Goal: Information Seeking & Learning: Learn about a topic

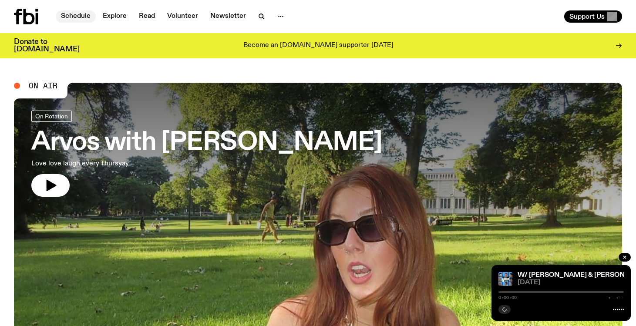
click at [79, 18] on link "Schedule" at bounding box center [76, 16] width 40 height 12
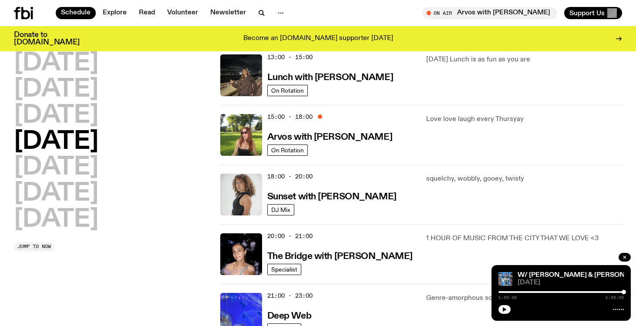
scroll to position [270, 0]
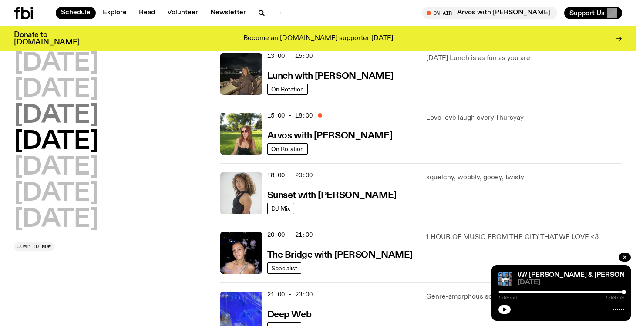
click at [81, 118] on h2 "[DATE]" at bounding box center [56, 116] width 84 height 24
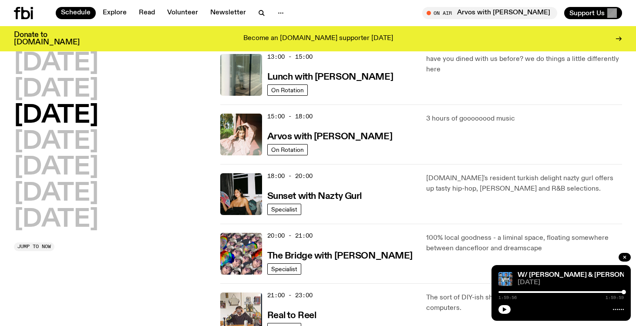
scroll to position [272, 0]
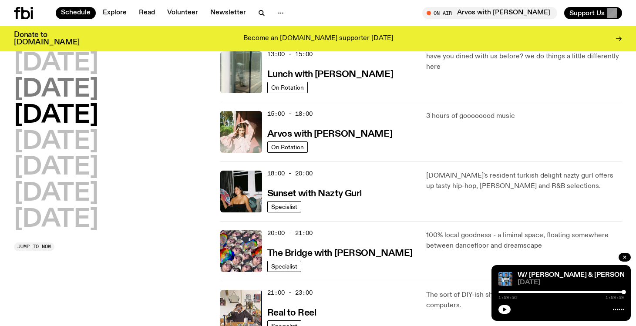
click at [82, 92] on h2 "[DATE]" at bounding box center [56, 89] width 84 height 24
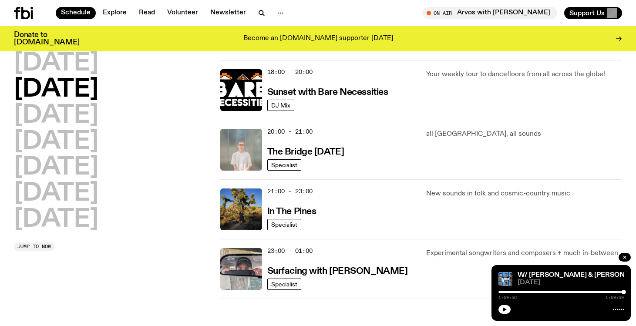
scroll to position [399, 0]
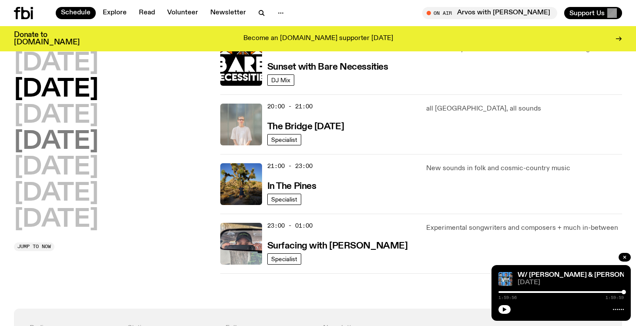
click at [69, 145] on h2 "[DATE]" at bounding box center [56, 142] width 84 height 24
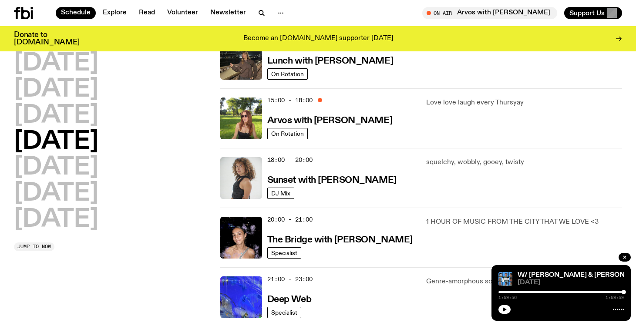
scroll to position [287, 0]
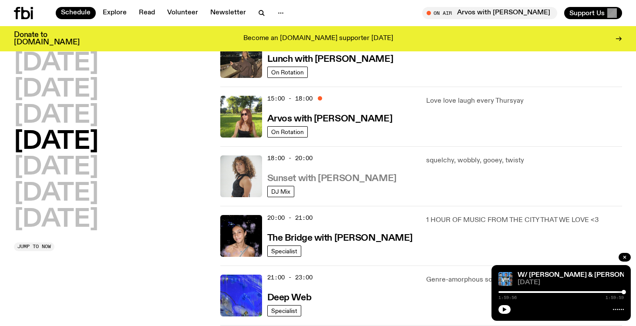
click at [306, 180] on h3 "Sunset with [PERSON_NAME]" at bounding box center [331, 178] width 129 height 9
